Goal: Use online tool/utility: Utilize a website feature to perform a specific function

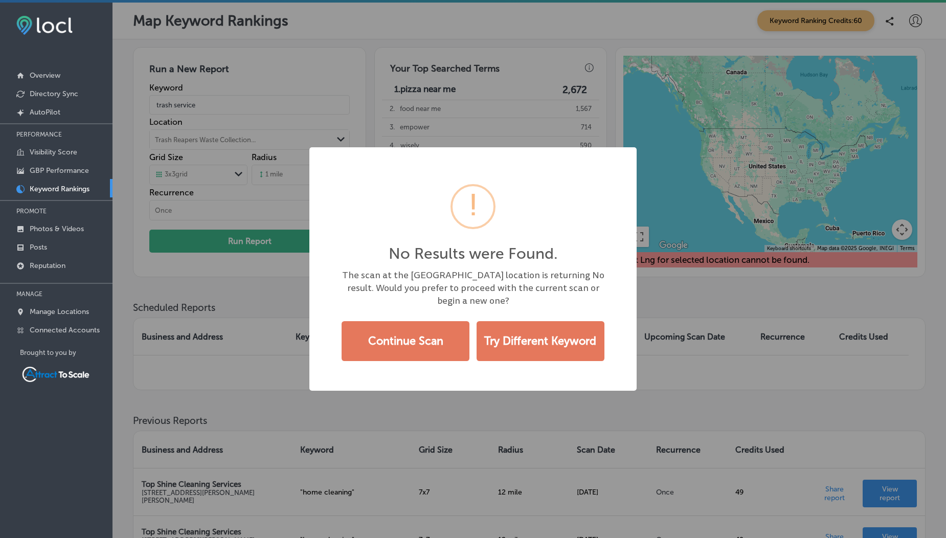
click at [693, 369] on div "No Results were Found. × The scan at the [GEOGRAPHIC_DATA] location is returnin…" at bounding box center [473, 269] width 946 height 538
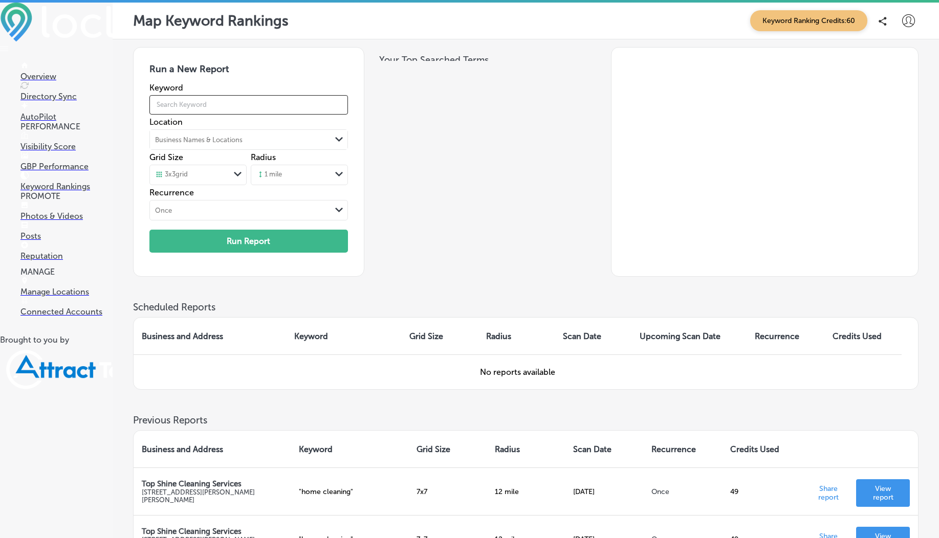
click at [194, 103] on input "text" at bounding box center [248, 105] width 198 height 29
type input "trash service"
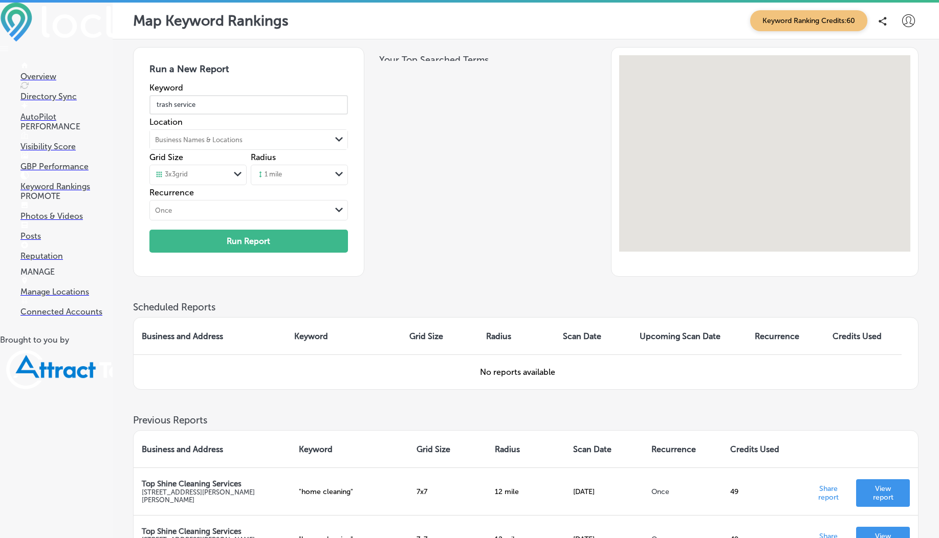
click at [211, 138] on div "Business Names & Locations" at bounding box center [198, 140] width 87 height 8
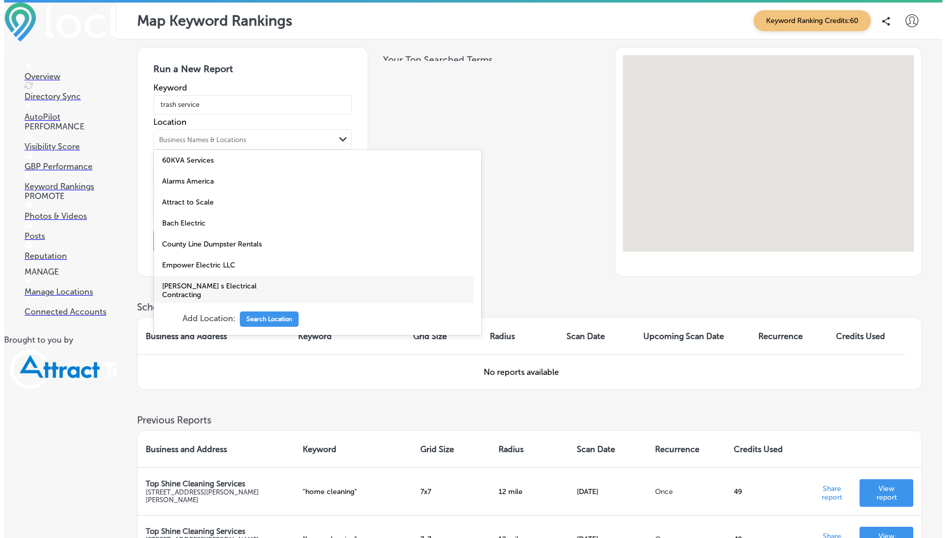
scroll to position [193, 0]
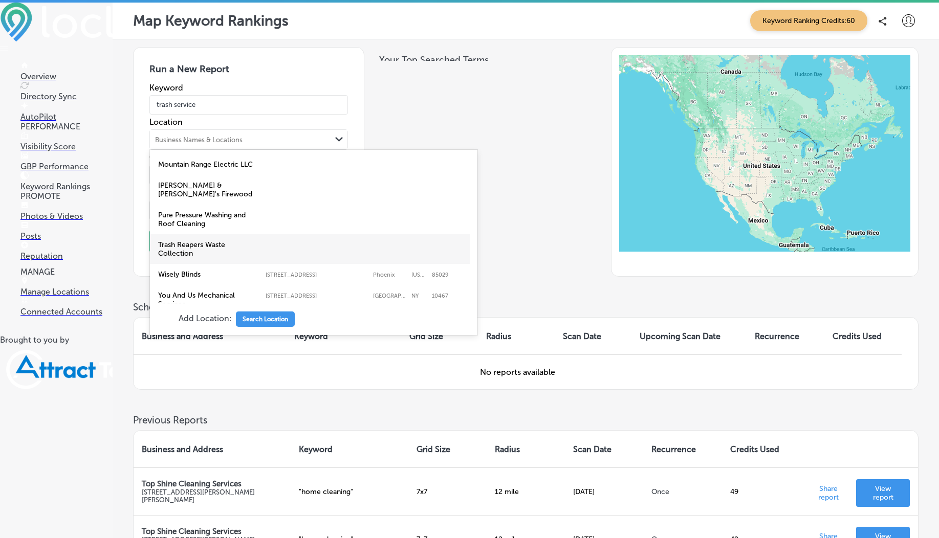
click at [220, 240] on label "Trash Reapers Waste Collection" at bounding box center [209, 248] width 102 height 17
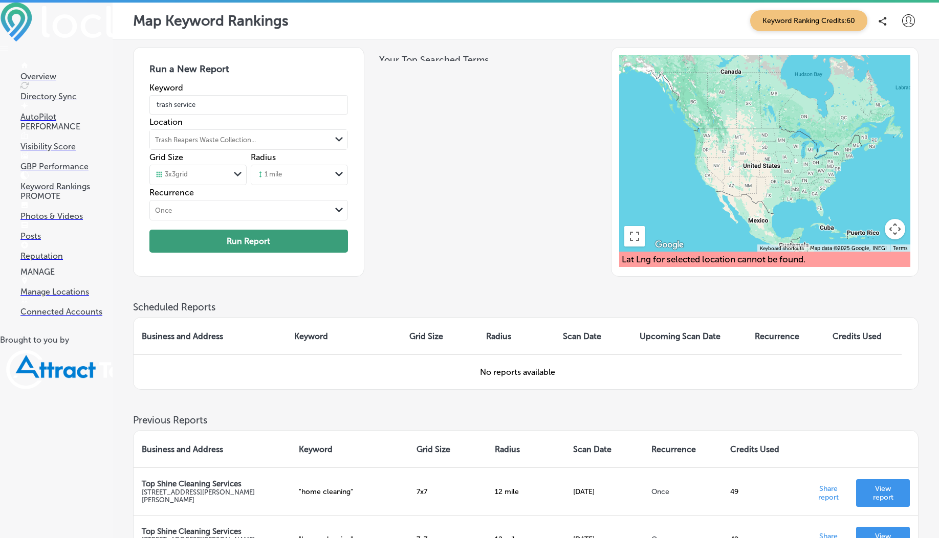
click at [241, 249] on button "Run Report" at bounding box center [248, 241] width 198 height 23
